Goal: Check status: Check status

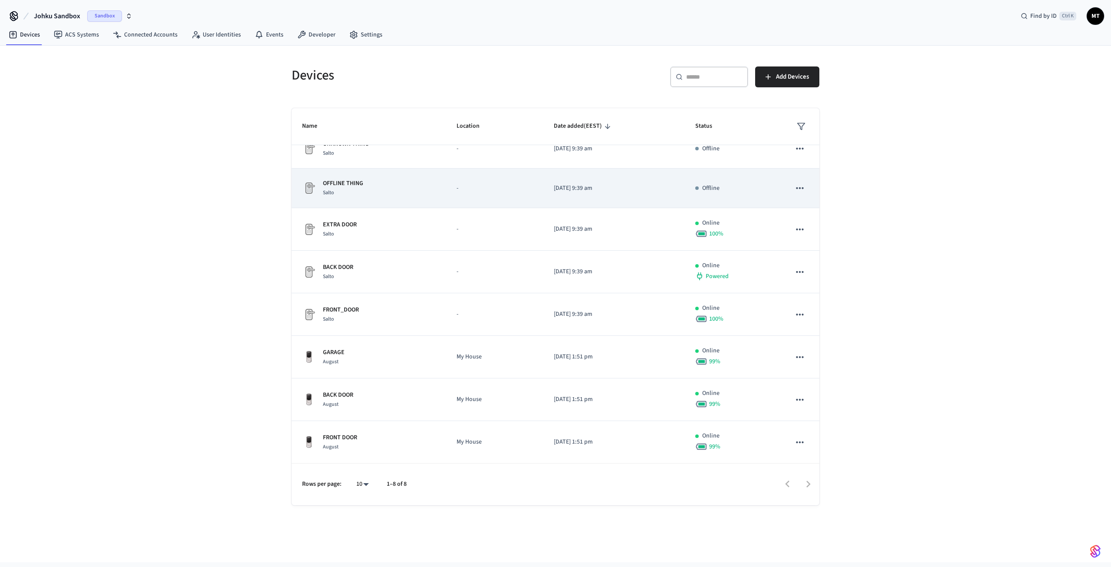
scroll to position [16, 0]
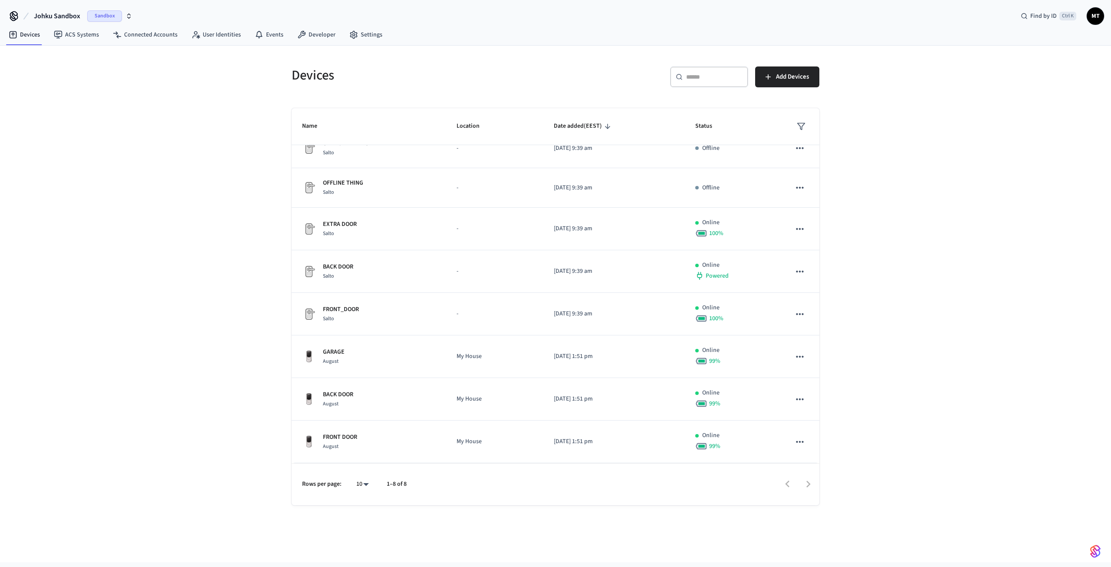
click at [365, 484] on body "Johku Sandbox Sandbox Find by ID Ctrl K MT Devices ACS Systems Connected Accoun…" at bounding box center [555, 281] width 1111 height 562
click at [369, 537] on li "All" at bounding box center [359, 541] width 23 height 23
type input "**"
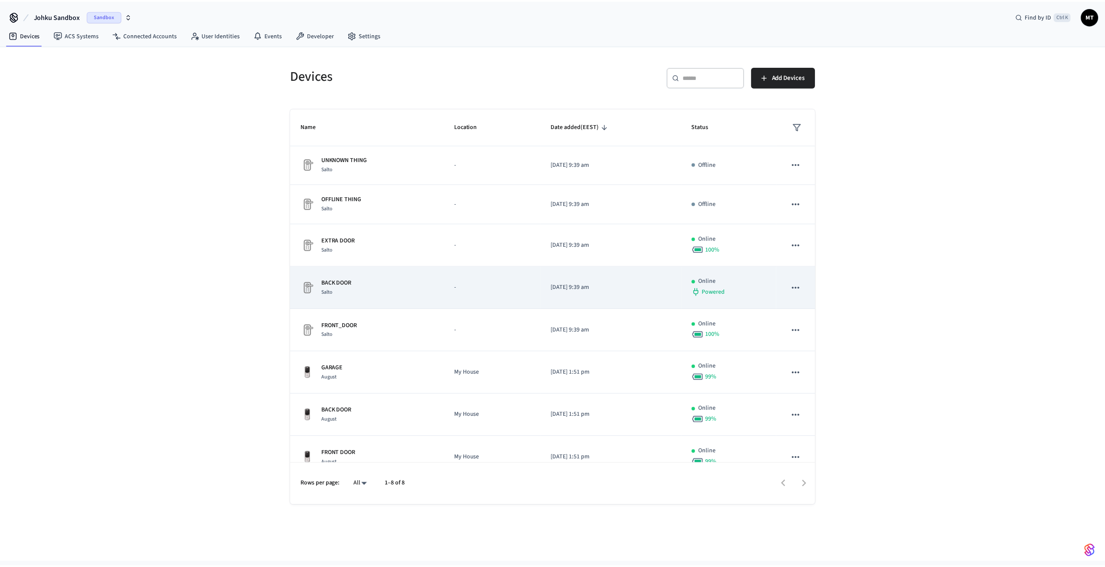
scroll to position [0, 0]
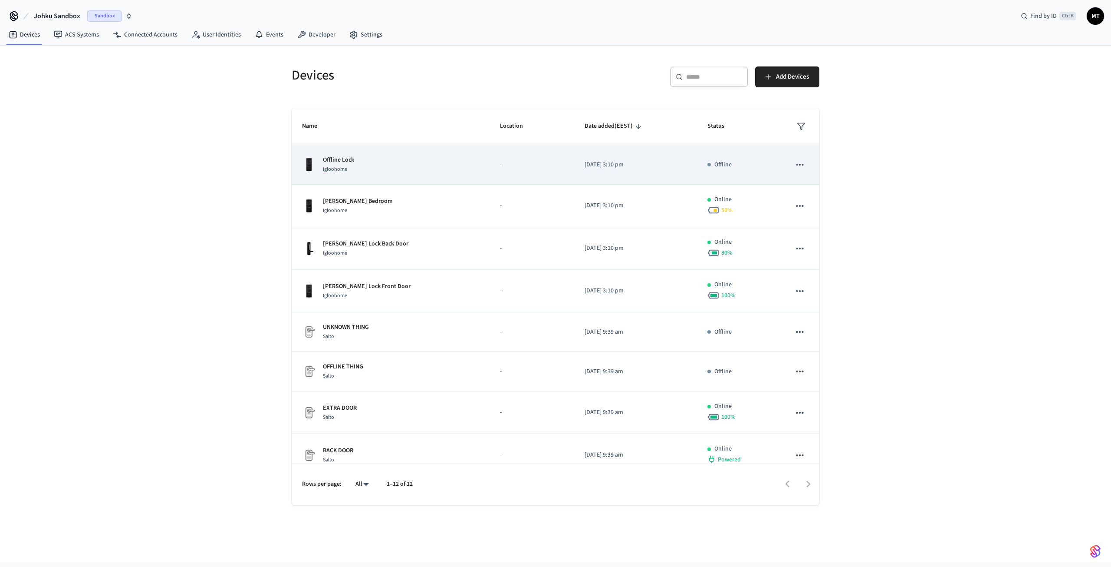
click at [379, 172] on div "Offline Lock Igloohome" at bounding box center [390, 164] width 177 height 18
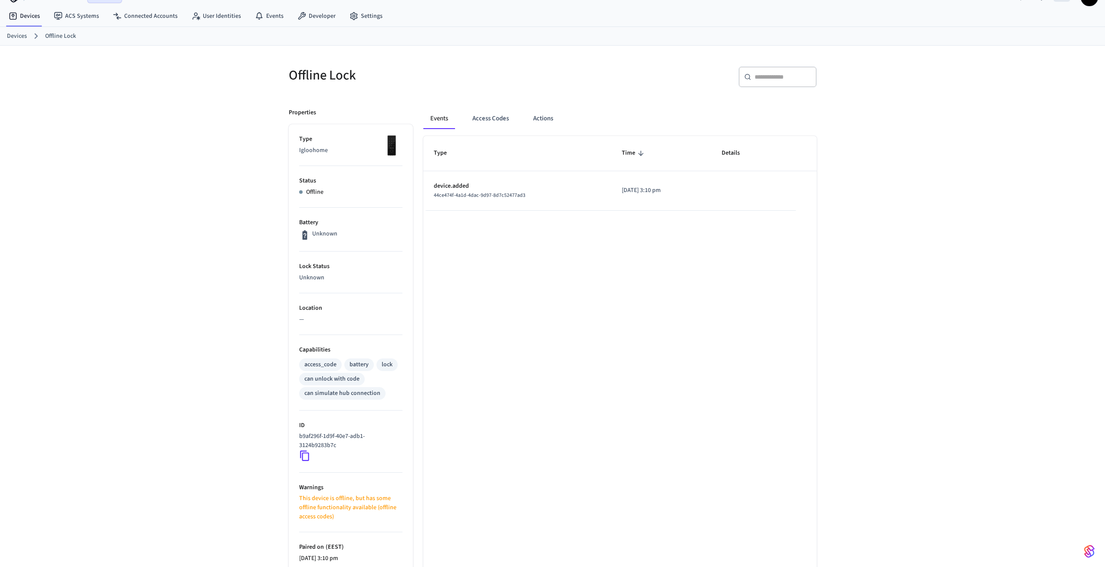
scroll to position [43, 0]
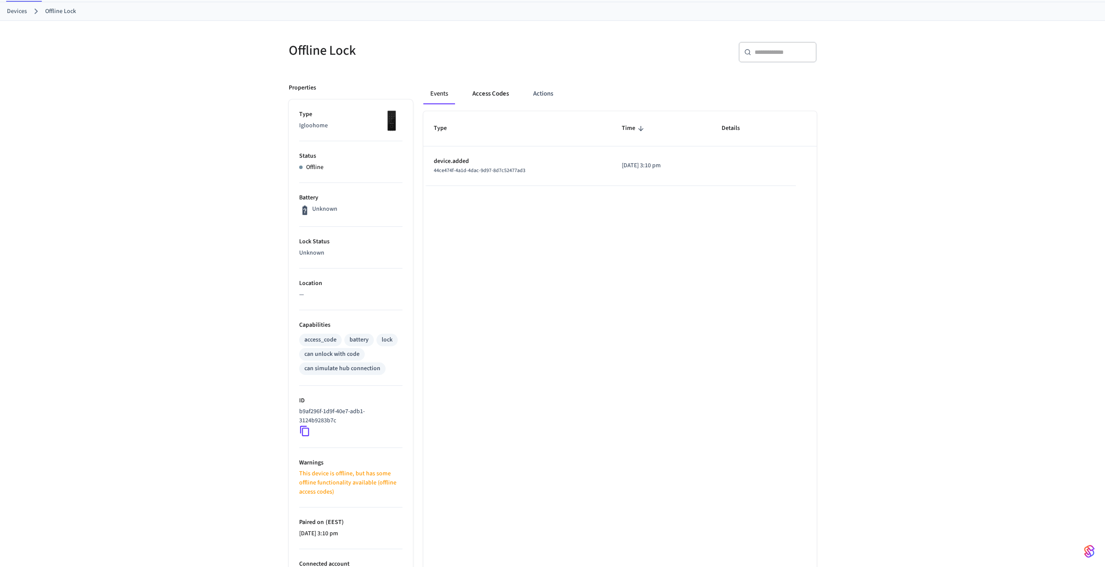
click at [499, 93] on button "Access Codes" at bounding box center [490, 93] width 50 height 21
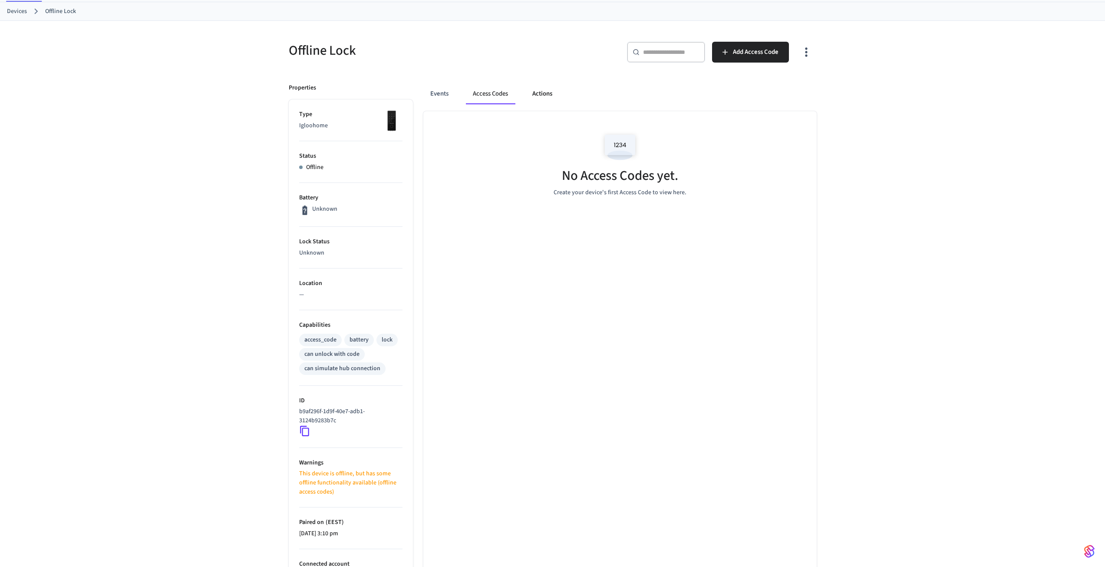
click at [541, 98] on button "Actions" at bounding box center [542, 93] width 34 height 21
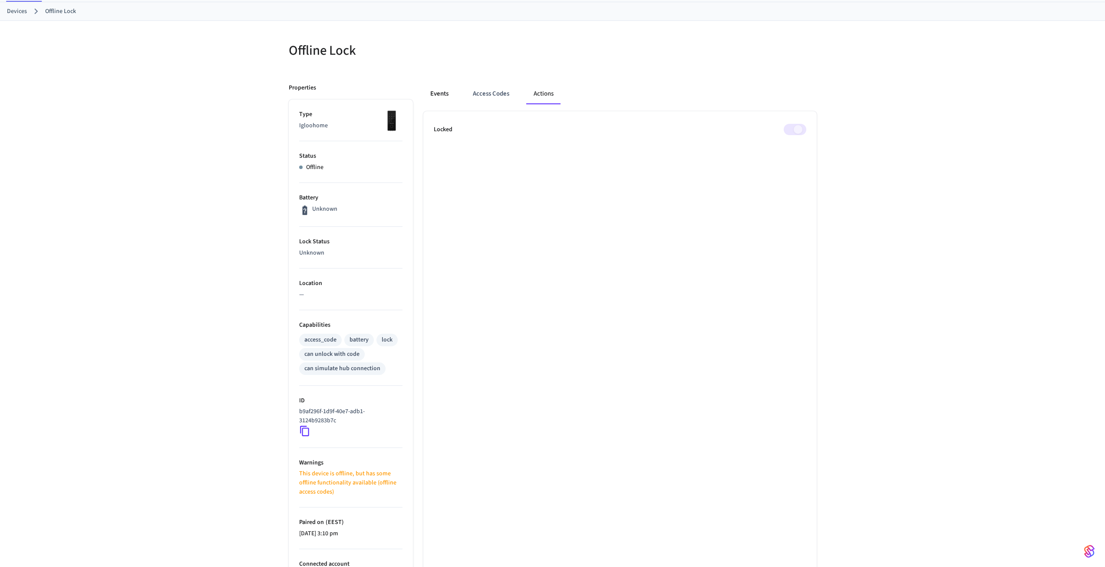
click at [446, 101] on button "Events" at bounding box center [439, 93] width 32 height 21
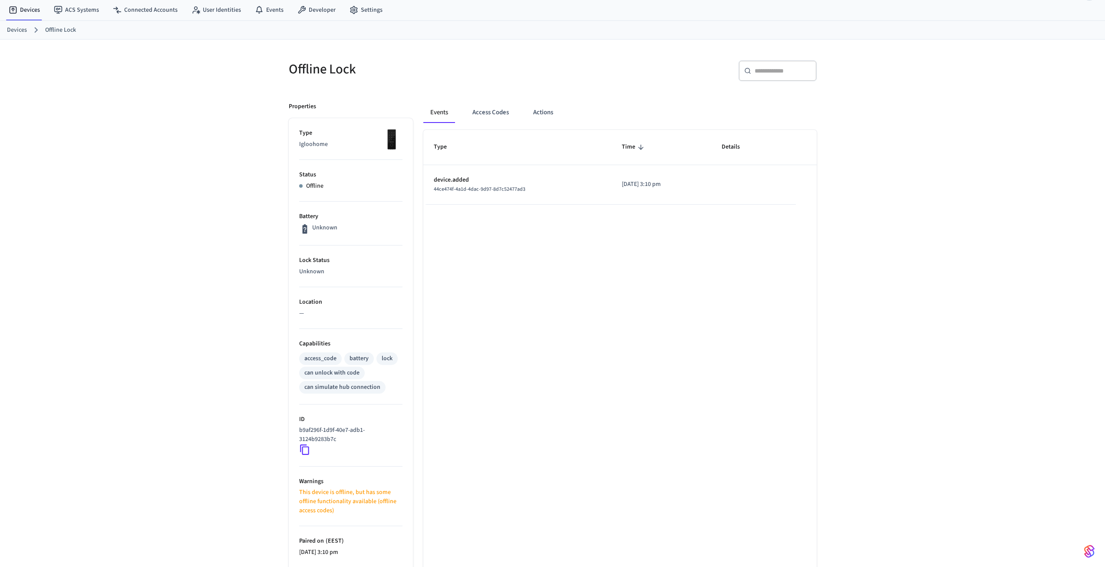
scroll to position [22, 0]
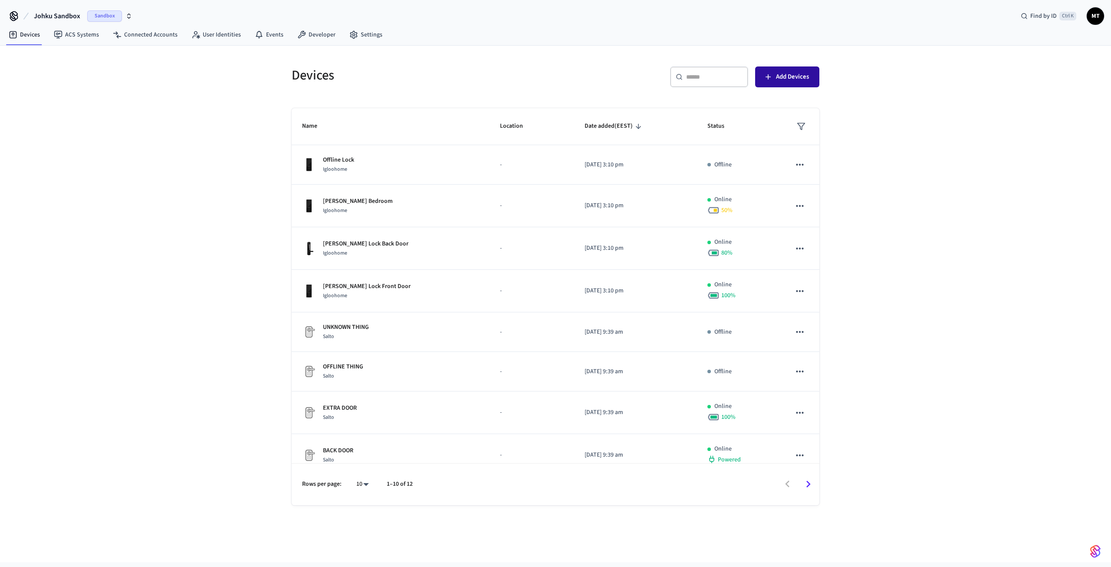
click at [778, 82] on span "Add Devices" at bounding box center [792, 76] width 33 height 11
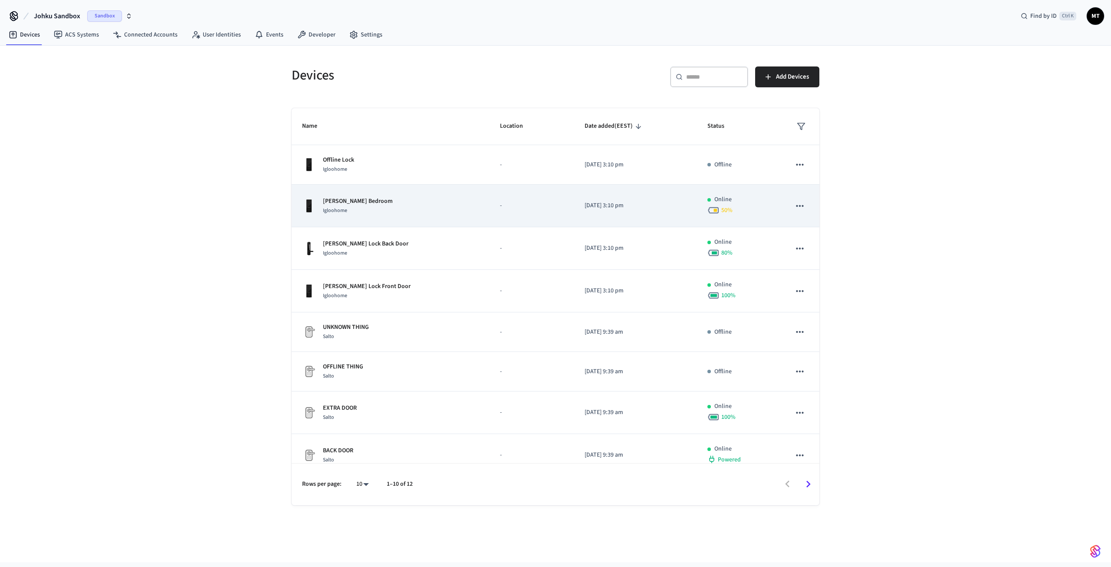
click at [421, 213] on div "[PERSON_NAME] Bedroom Igloohome" at bounding box center [390, 206] width 177 height 18
